Goal: Navigation & Orientation: Understand site structure

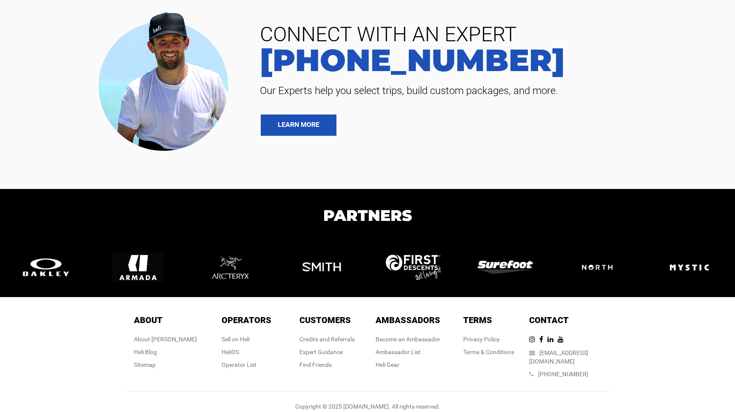
scroll to position [2051, 0]
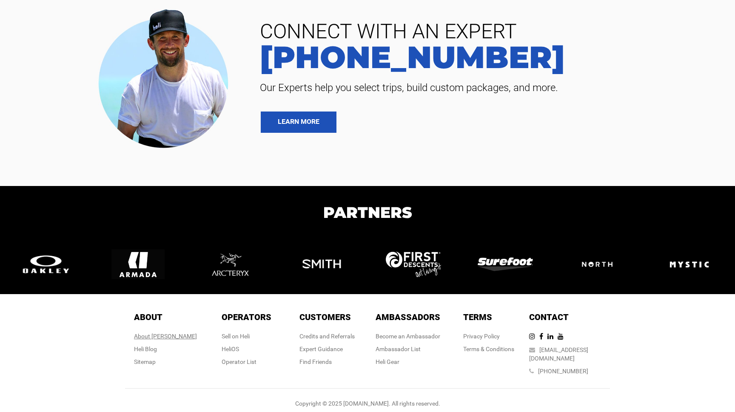
click at [174, 335] on div "About [PERSON_NAME]" at bounding box center [165, 336] width 63 height 9
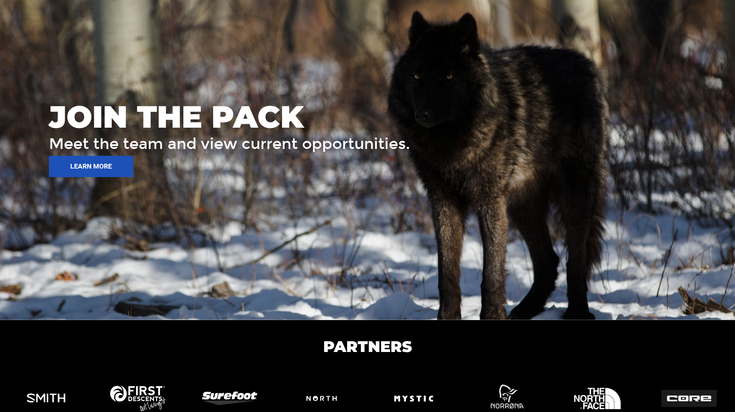
scroll to position [1279, 0]
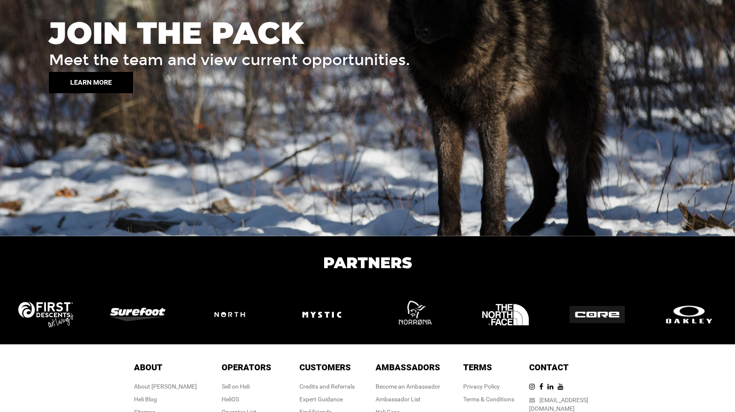
click at [79, 73] on button "LEARN MORE" at bounding box center [91, 82] width 84 height 21
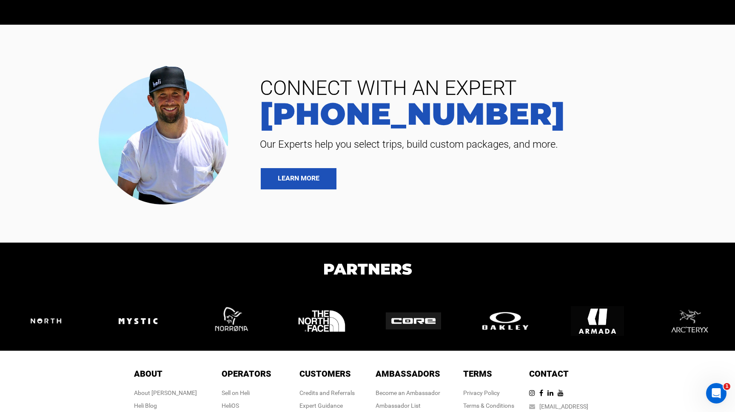
scroll to position [2051, 0]
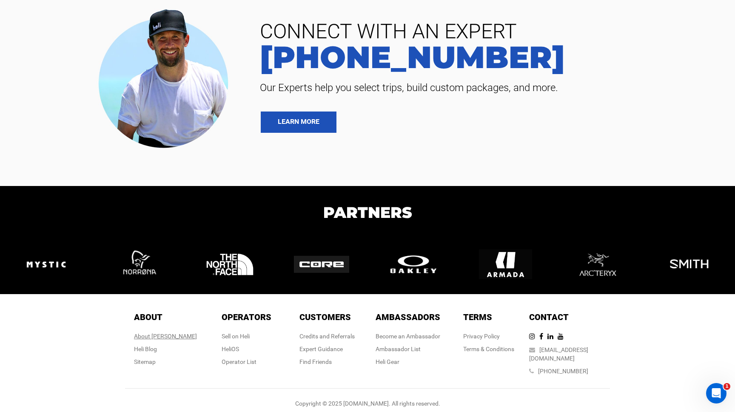
click at [163, 337] on div "About [PERSON_NAME]" at bounding box center [165, 336] width 63 height 9
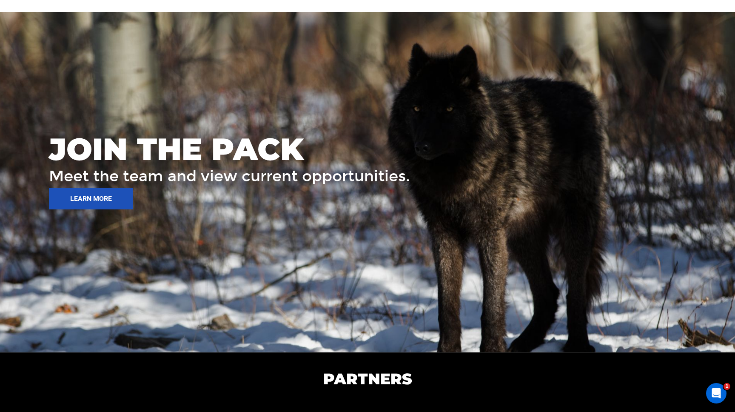
scroll to position [1318, 0]
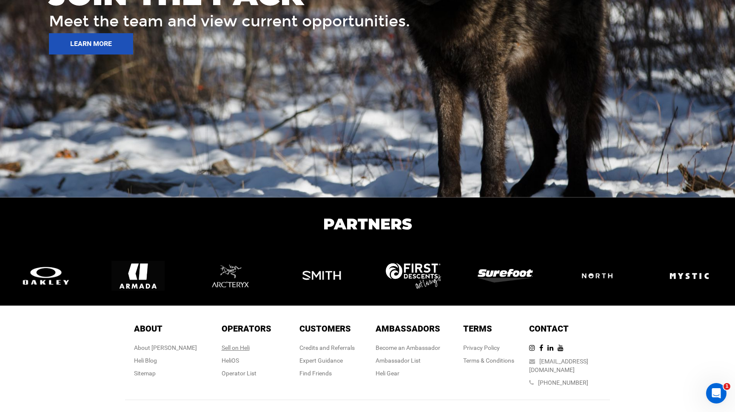
click at [244, 343] on div "Sell on Heli" at bounding box center [247, 347] width 50 height 9
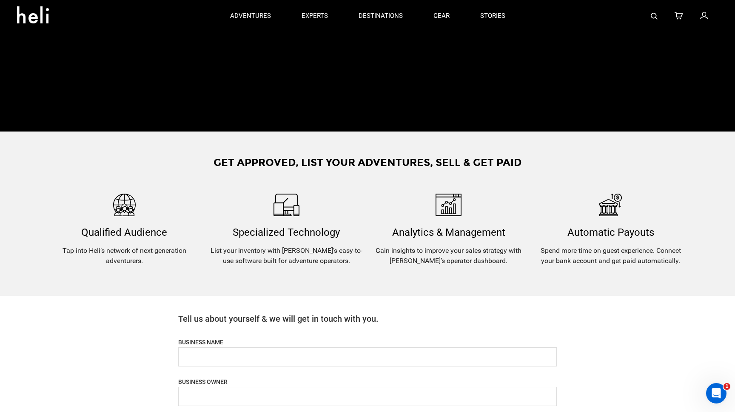
scroll to position [67, 0]
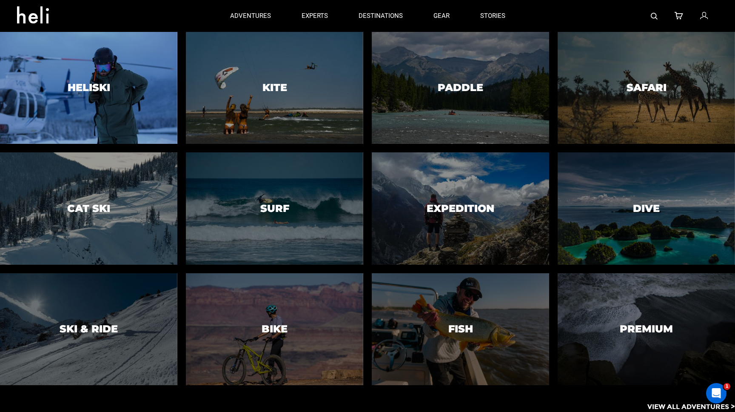
click at [110, 93] on div at bounding box center [88, 88] width 181 height 114
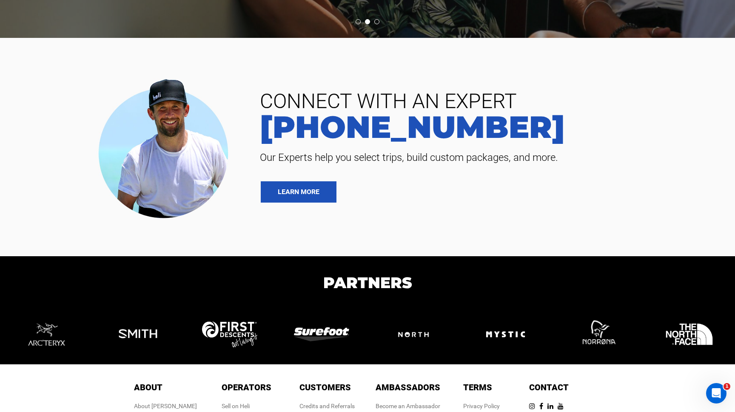
scroll to position [3583, 0]
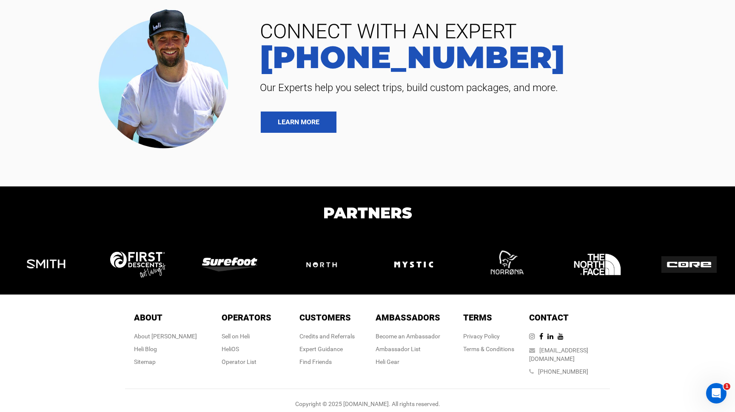
click at [540, 336] on icon at bounding box center [534, 336] width 10 height 7
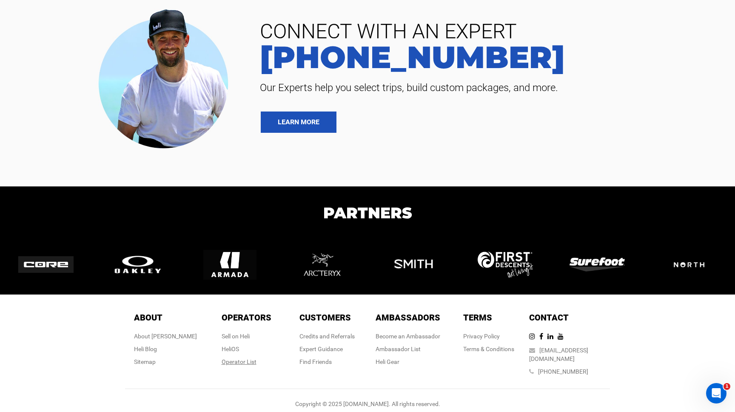
click at [231, 363] on div "Operator List" at bounding box center [247, 361] width 50 height 9
